Goal: Check status: Check status

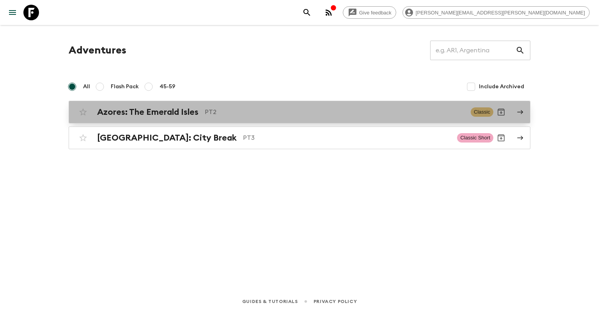
click at [180, 112] on h2 "Azores: The Emerald Isles" at bounding box center [147, 112] width 101 height 10
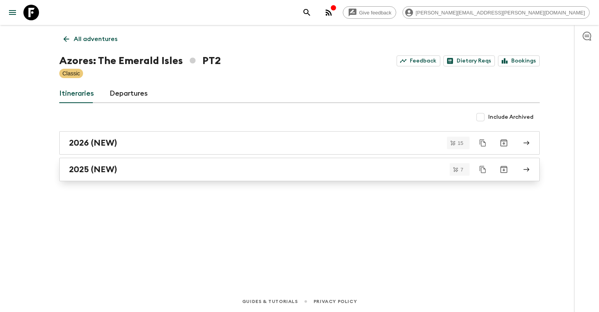
click at [123, 168] on div "2025 (NEW)" at bounding box center [292, 169] width 446 height 10
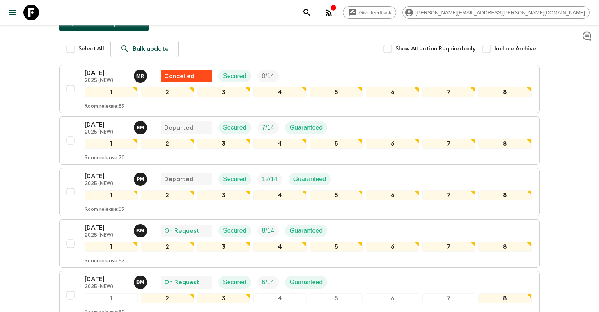
scroll to position [87, 0]
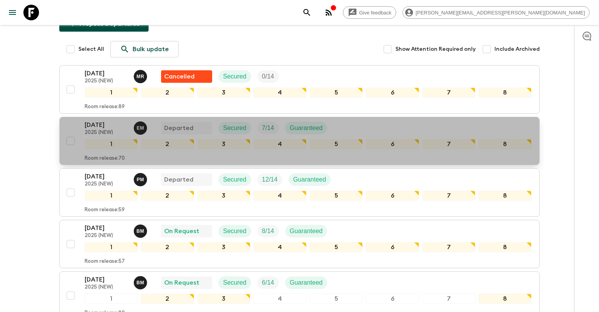
click at [122, 124] on p "[DATE]" at bounding box center [106, 124] width 43 height 9
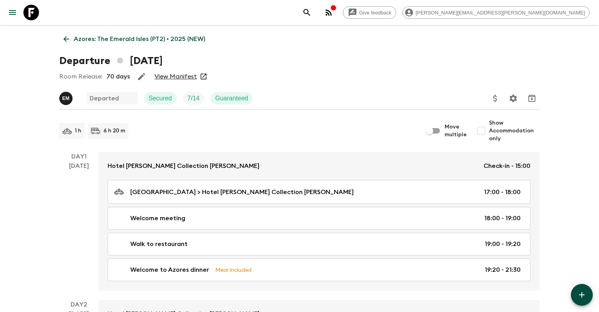
click at [172, 73] on link "View Manifest" at bounding box center [175, 77] width 43 height 8
click at [66, 41] on icon at bounding box center [67, 39] width 6 height 6
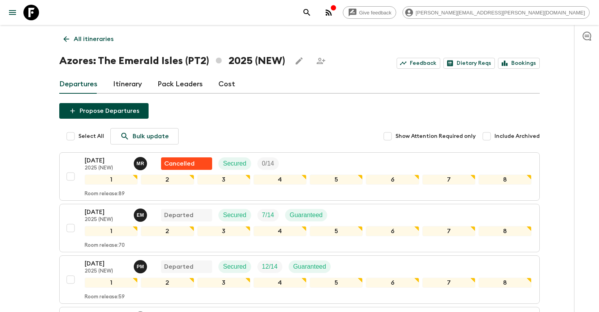
scroll to position [12, 0]
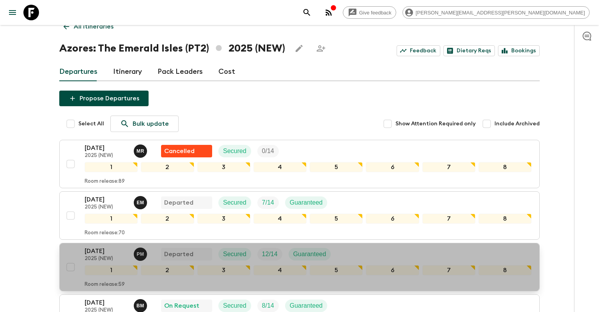
click at [94, 243] on button "[DATE] 2025 (NEW) P M Departed Secured 12 / 14 Guaranteed 1 2 3 4 5 6 7 8 Room …" at bounding box center [299, 267] width 481 height 48
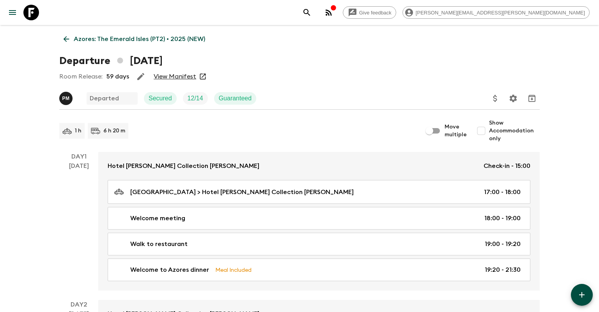
click at [186, 74] on link "View Manifest" at bounding box center [175, 77] width 43 height 8
